Goal: Information Seeking & Learning: Find specific page/section

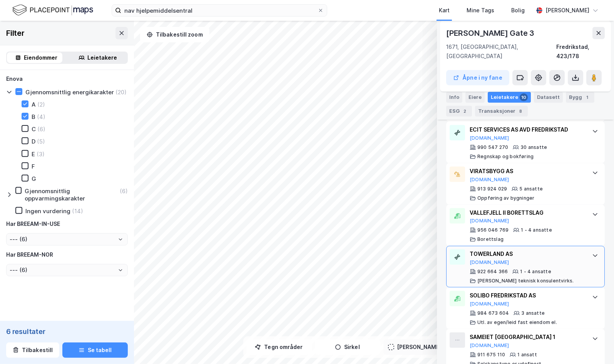
scroll to position [429, 0]
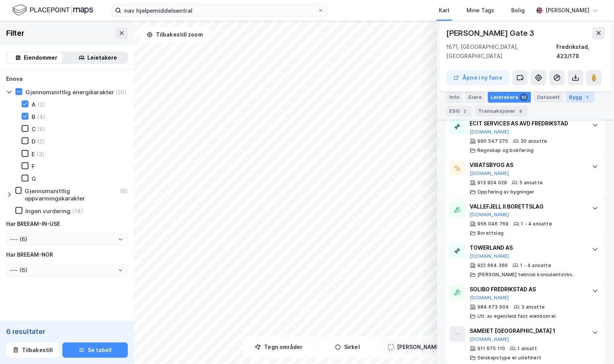
click at [570, 99] on div "Bygg 1" at bounding box center [580, 97] width 28 height 11
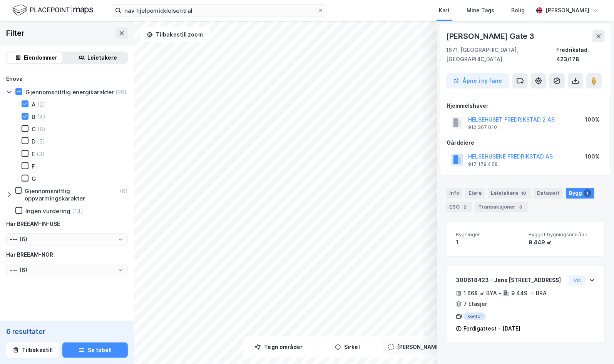
scroll to position [0, 0]
click at [466, 188] on div "Eiere" at bounding box center [474, 193] width 19 height 11
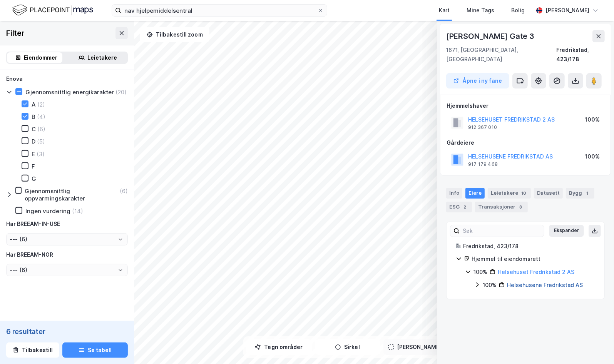
click at [546, 282] on link "Helsehusene Fredrikstad AS" at bounding box center [545, 285] width 76 height 7
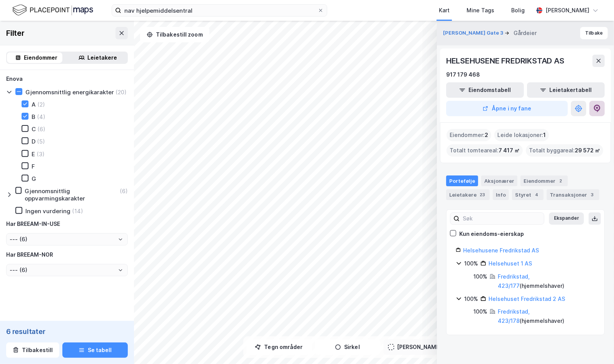
click at [598, 111] on icon at bounding box center [597, 109] width 7 height 8
click at [182, 33] on button "Tilbakestill zoom" at bounding box center [174, 34] width 69 height 15
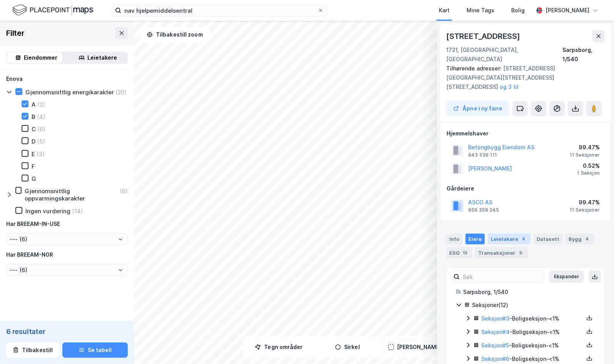
click at [511, 234] on div "Leietakere 4" at bounding box center [508, 239] width 43 height 11
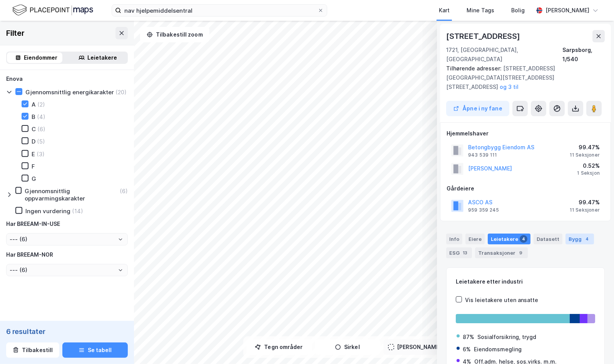
click at [573, 234] on div "Bygg 4" at bounding box center [579, 239] width 28 height 11
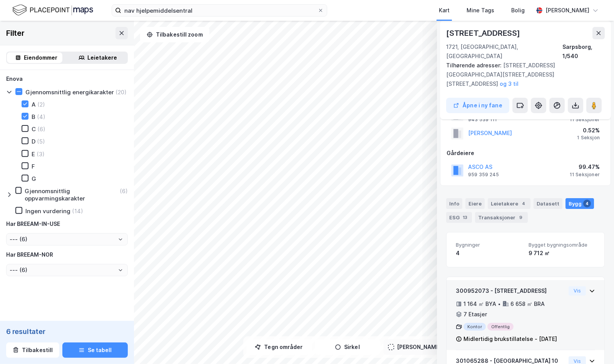
scroll to position [115, 0]
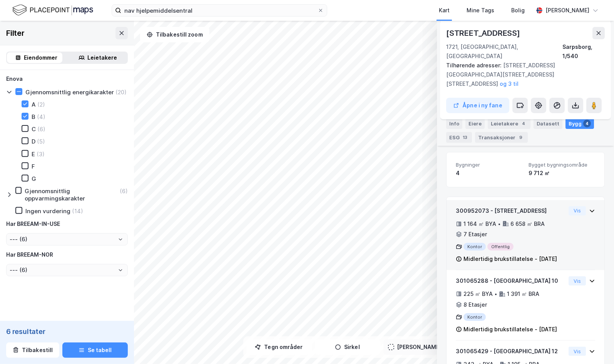
click at [562, 221] on div "300952073 - Kirkegata 20 1 164 ㎡ BYA • 6 658 ㎡ BRA • 7 Etasjer Kontor Offentlig…" at bounding box center [525, 238] width 139 height 64
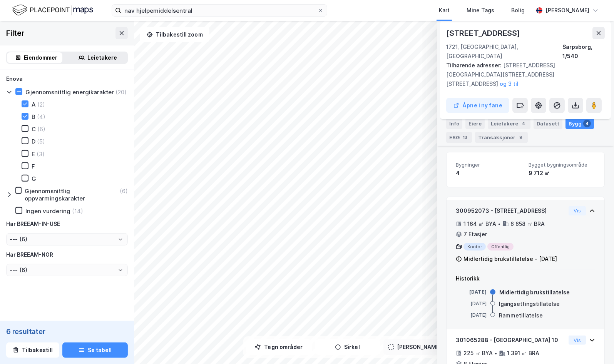
click at [562, 221] on div "300952073 - Kirkegata 20 1 164 ㎡ BYA • 6 658 ㎡ BRA • 7 Etasjer Kontor Offentlig…" at bounding box center [525, 238] width 139 height 64
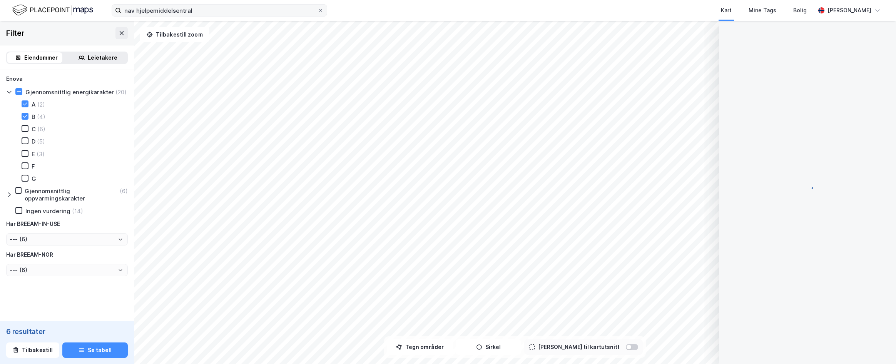
scroll to position [0, 0]
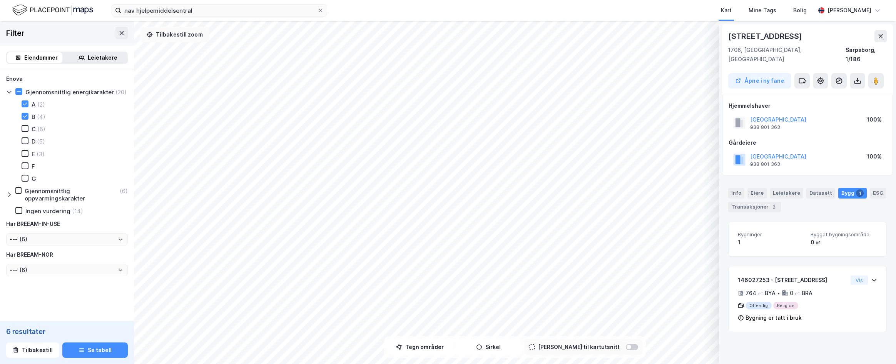
click at [188, 33] on button "Tilbakestill zoom" at bounding box center [174, 34] width 69 height 15
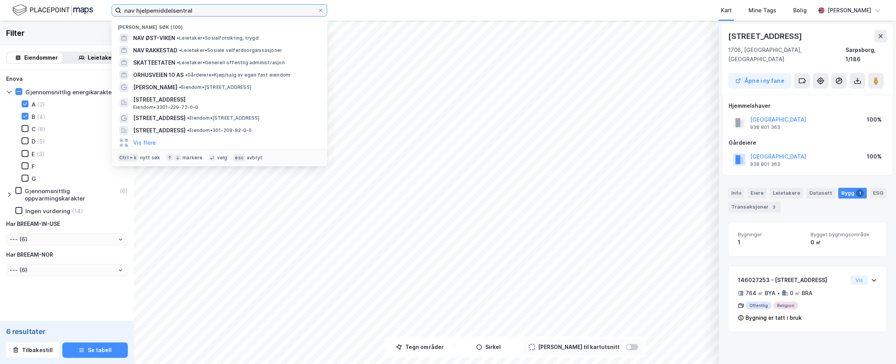
drag, startPoint x: 227, startPoint y: 13, endPoint x: 134, endPoint y: 6, distance: 93.4
click at [134, 6] on input "nav hjelpemiddelsentral" at bounding box center [219, 11] width 196 height 12
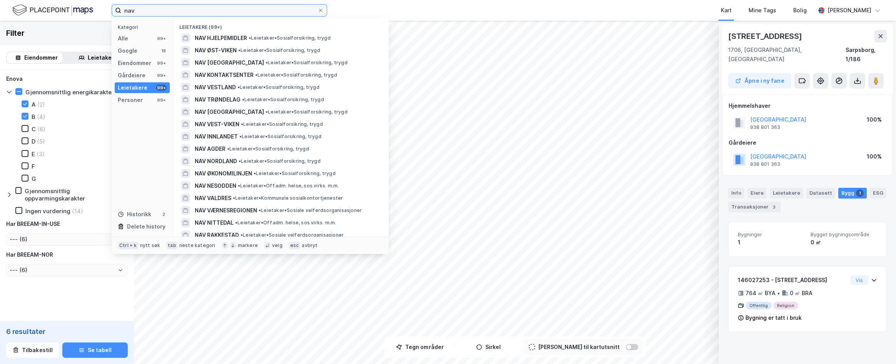
type input "nav"
click at [137, 87] on div "Leietakere" at bounding box center [133, 87] width 30 height 9
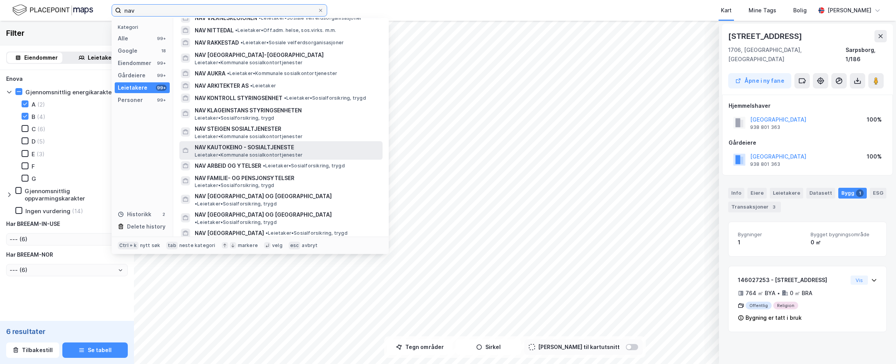
scroll to position [269, 0]
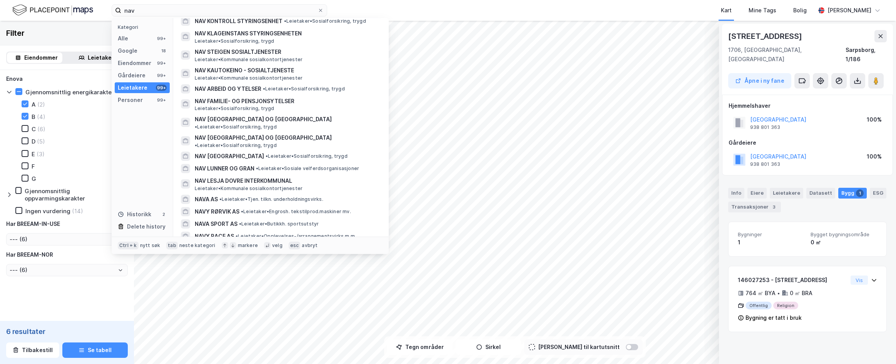
drag, startPoint x: 66, startPoint y: 31, endPoint x: 90, endPoint y: 49, distance: 30.2
click at [67, 30] on div "Filter" at bounding box center [67, 33] width 134 height 25
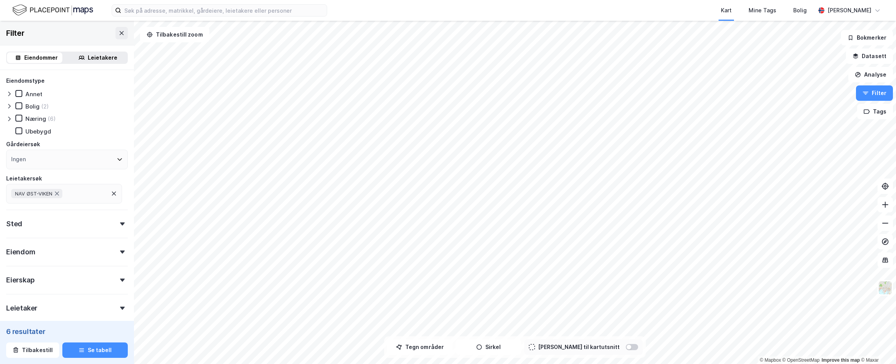
type input "--- (6)"
click at [92, 60] on div "Leietakere" at bounding box center [103, 57] width 30 height 9
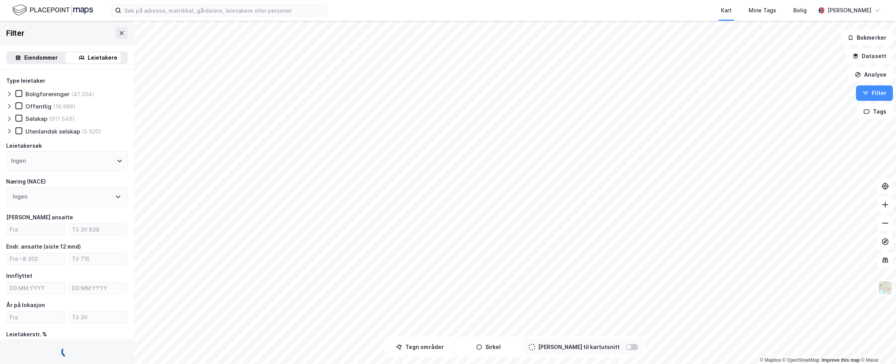
click at [36, 56] on div "Eiendommer" at bounding box center [40, 57] width 33 height 9
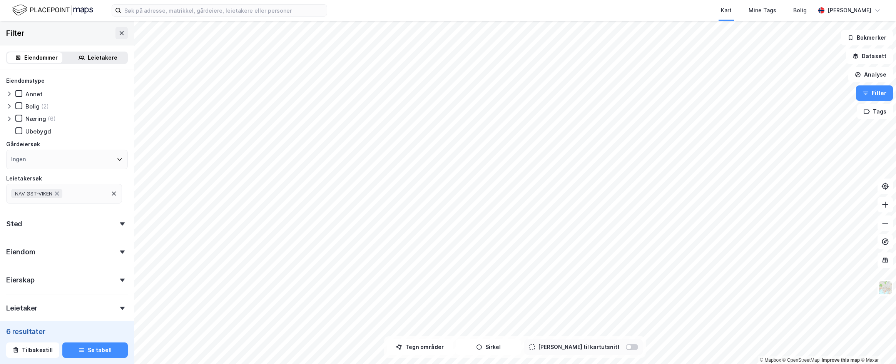
click at [9, 107] on icon at bounding box center [9, 106] width 2 height 5
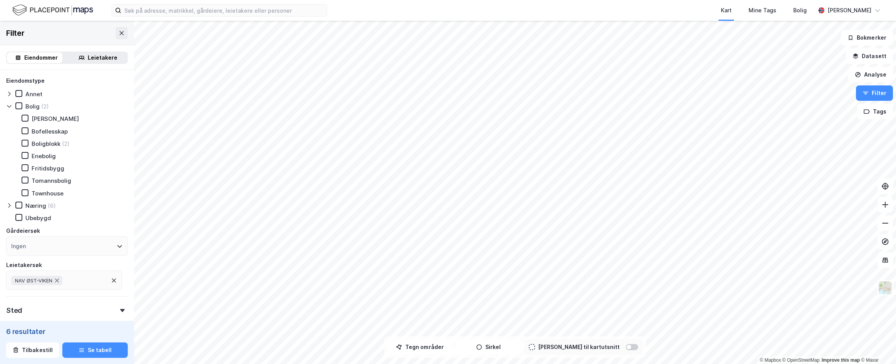
click at [9, 107] on icon at bounding box center [9, 106] width 4 height 3
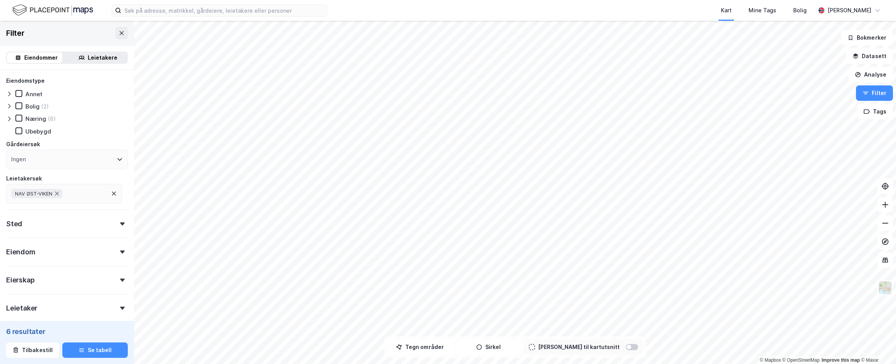
click at [8, 116] on icon at bounding box center [9, 119] width 6 height 6
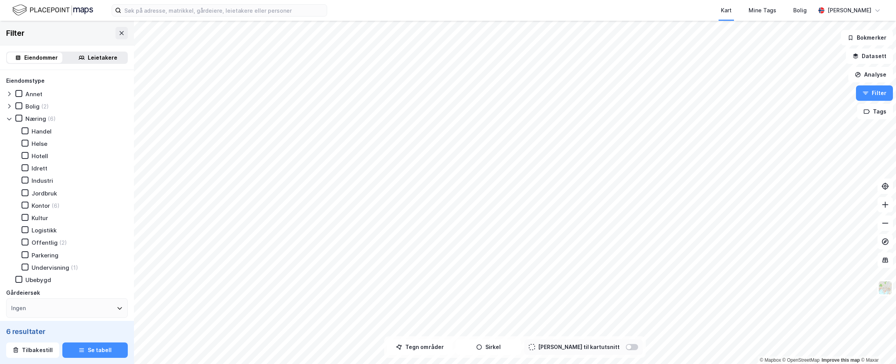
click at [8, 116] on icon at bounding box center [9, 119] width 6 height 6
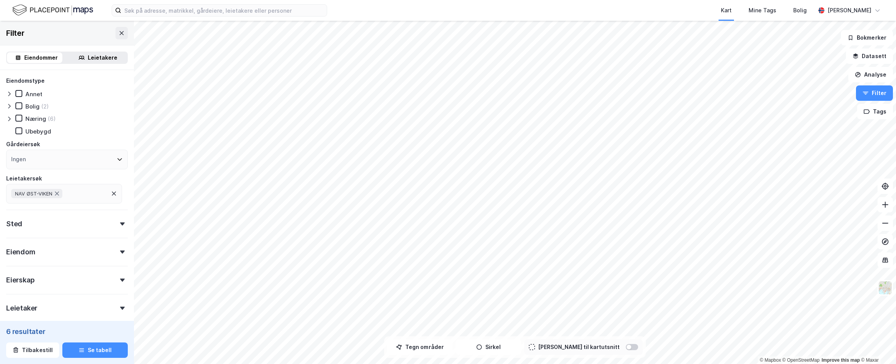
click at [112, 197] on div "NAV ØST-VIKEN" at bounding box center [64, 194] width 116 height 20
click at [118, 192] on div "NAV ØST-VIKEN" at bounding box center [64, 194] width 116 height 20
click at [114, 192] on icon at bounding box center [114, 193] width 6 height 6
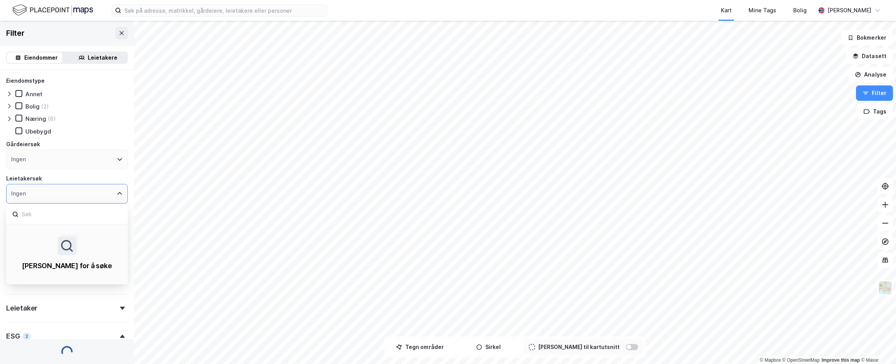
type input "--- (52 674)"
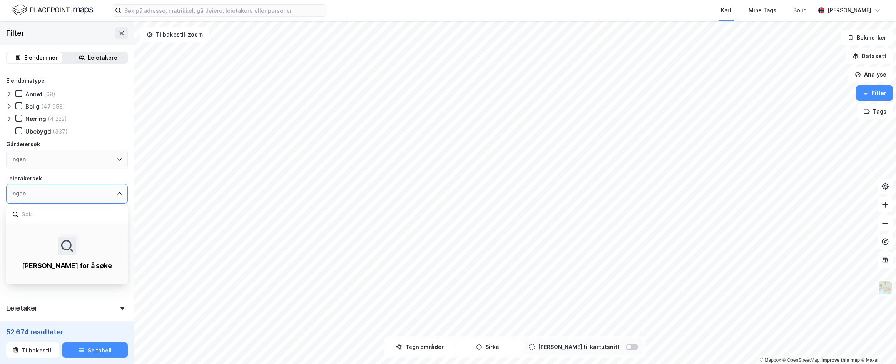
click at [36, 195] on div "Ingen" at bounding box center [67, 194] width 122 height 20
click at [46, 180] on div "Leietakersøk" at bounding box center [67, 178] width 122 height 9
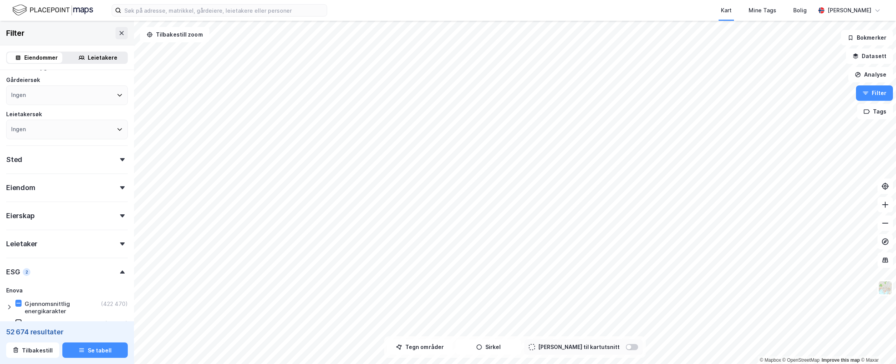
scroll to position [77, 0]
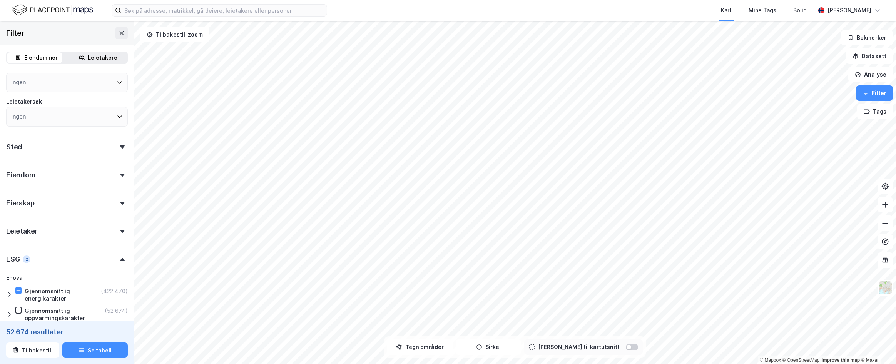
click at [116, 233] on div "Leietaker" at bounding box center [67, 228] width 122 height 22
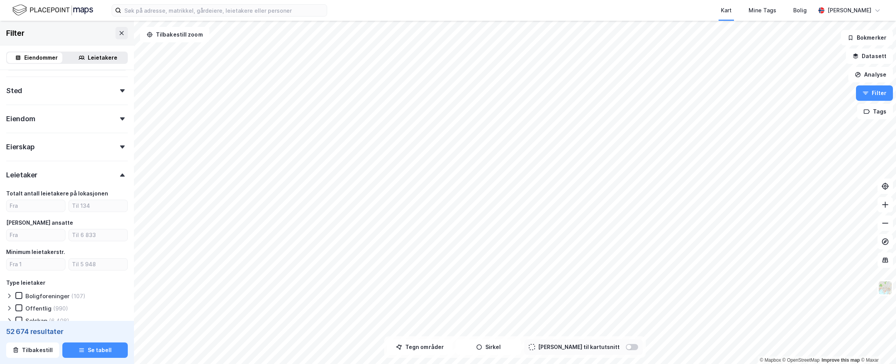
scroll to position [192, 0]
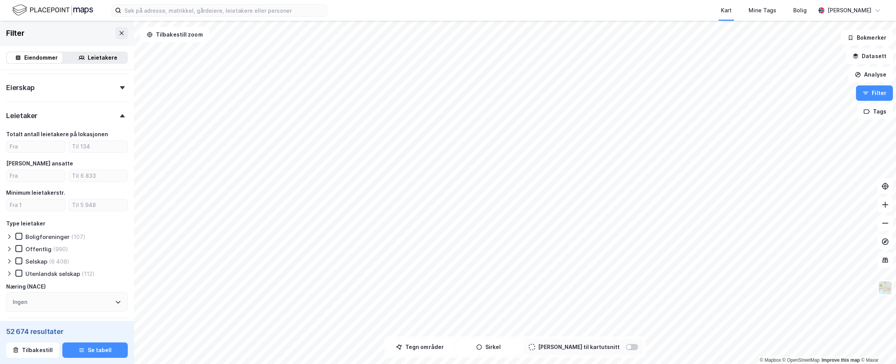
click at [12, 249] on div at bounding box center [10, 249] width 9 height 8
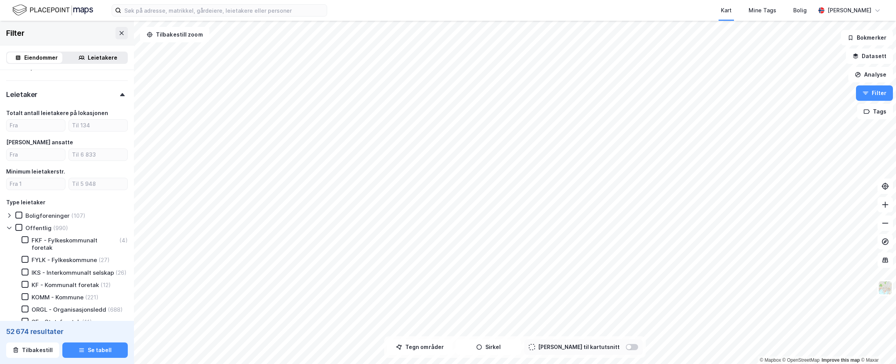
scroll to position [231, 0]
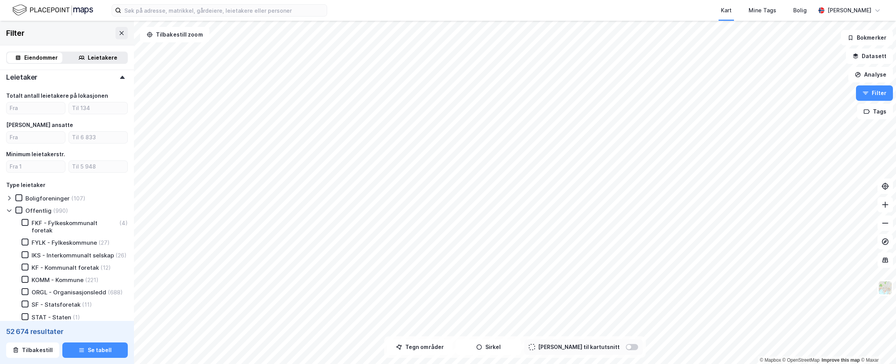
click at [20, 208] on icon at bounding box center [18, 209] width 5 height 5
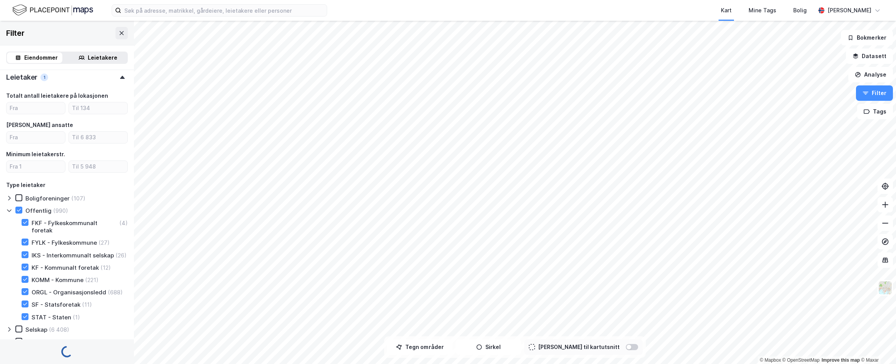
type input "--- (929)"
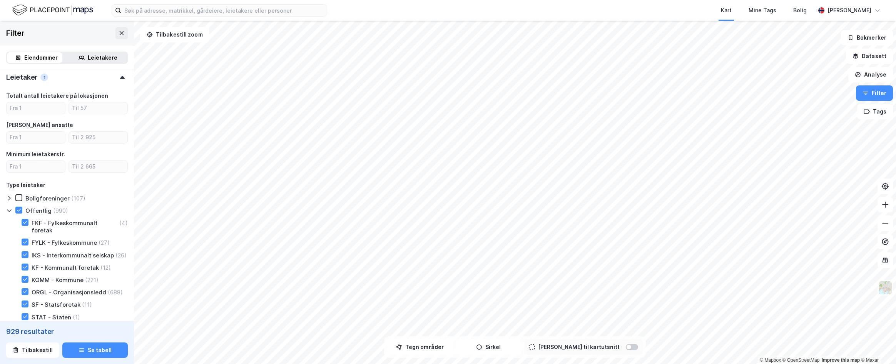
click at [11, 212] on icon at bounding box center [9, 210] width 6 height 6
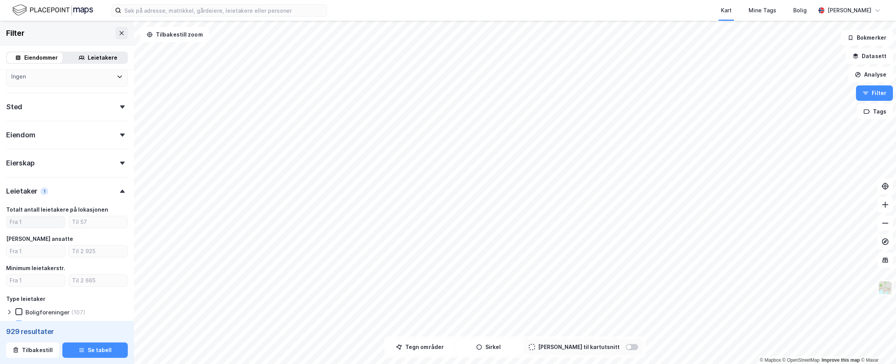
scroll to position [115, 0]
click at [120, 163] on icon at bounding box center [122, 164] width 5 height 3
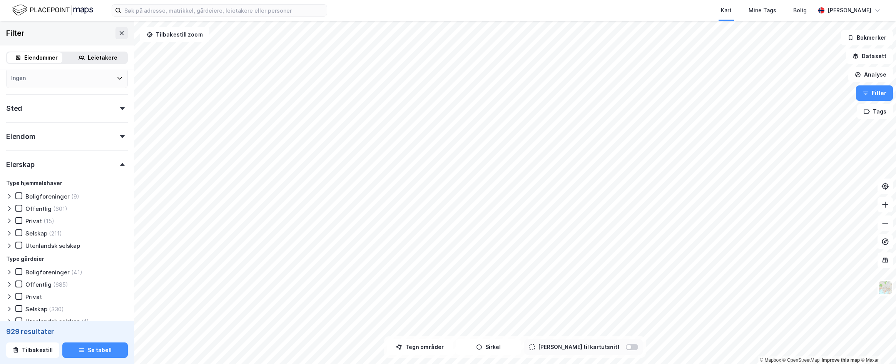
click at [9, 211] on icon at bounding box center [9, 208] width 6 height 6
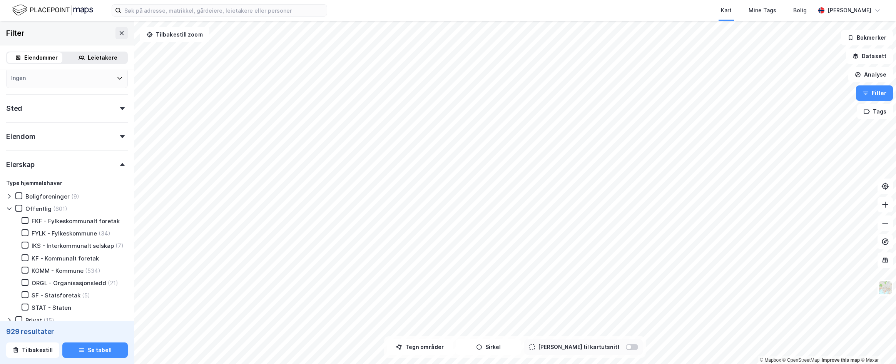
click at [9, 211] on icon at bounding box center [9, 208] width 6 height 6
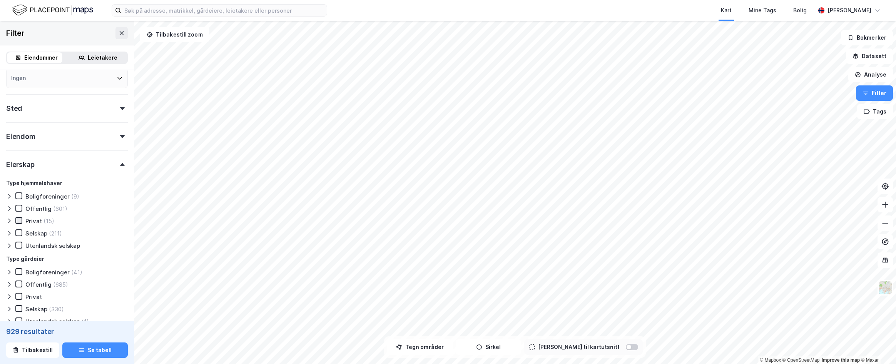
click at [16, 222] on icon at bounding box center [18, 220] width 5 height 5
type input "--- (15)"
click at [19, 233] on icon at bounding box center [18, 232] width 5 height 5
type input "--- (226)"
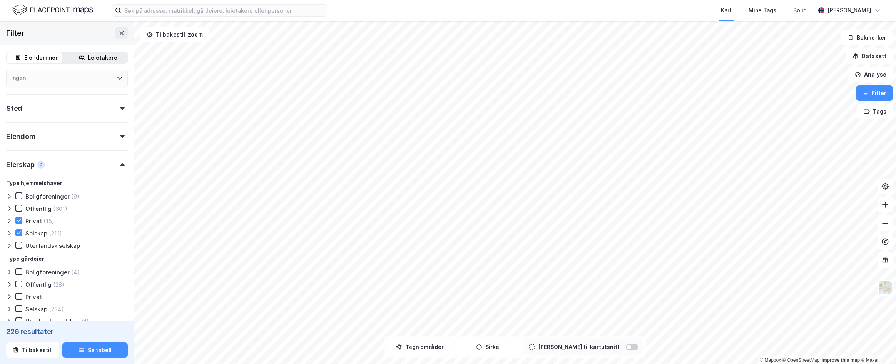
type input "--- (226)"
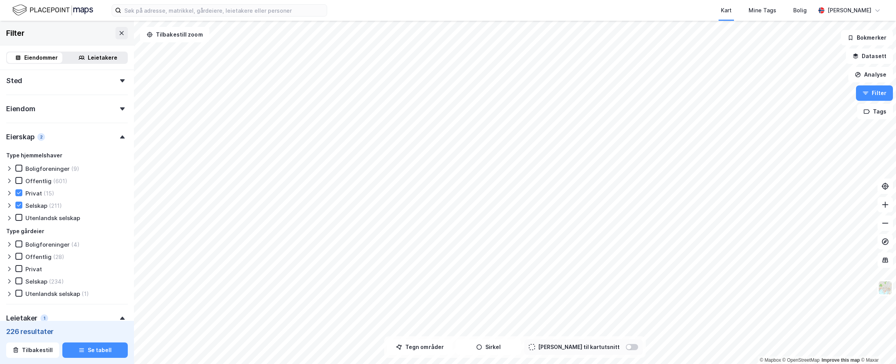
scroll to position [154, 0]
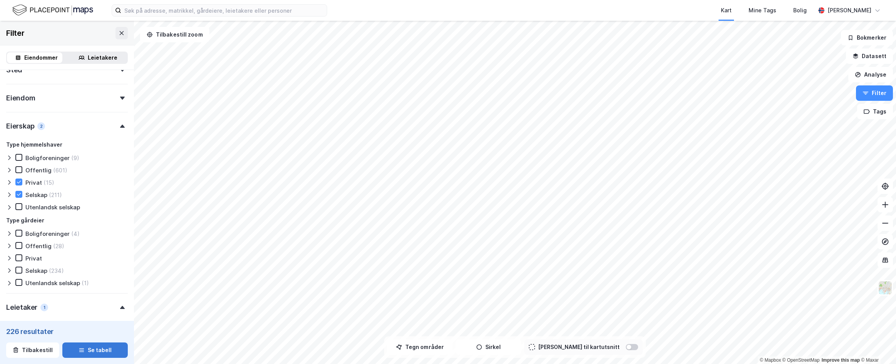
click at [100, 350] on button "Se tabell" at bounding box center [94, 349] width 65 height 15
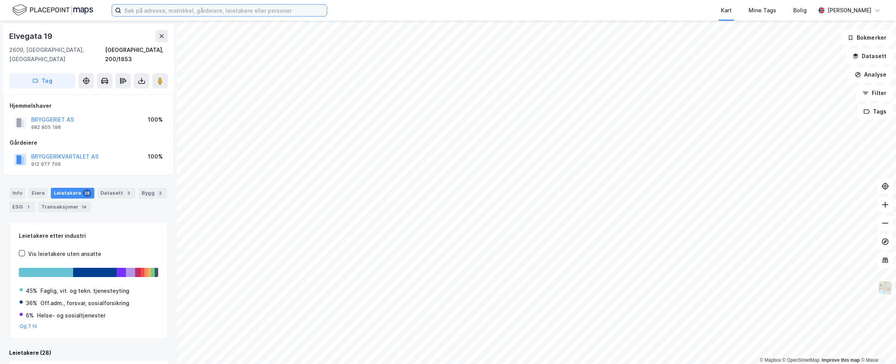
click at [148, 13] on input at bounding box center [223, 11] width 205 height 12
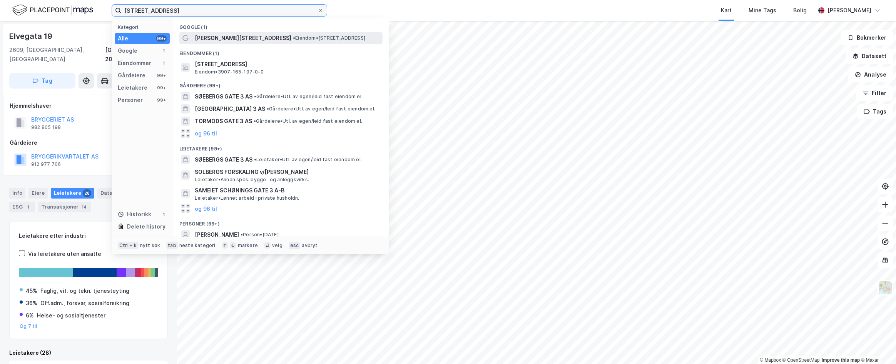
type input "[STREET_ADDRESS]"
click at [218, 37] on span "[PERSON_NAME][STREET_ADDRESS]" at bounding box center [243, 37] width 97 height 9
